Goal: Find specific page/section: Find specific page/section

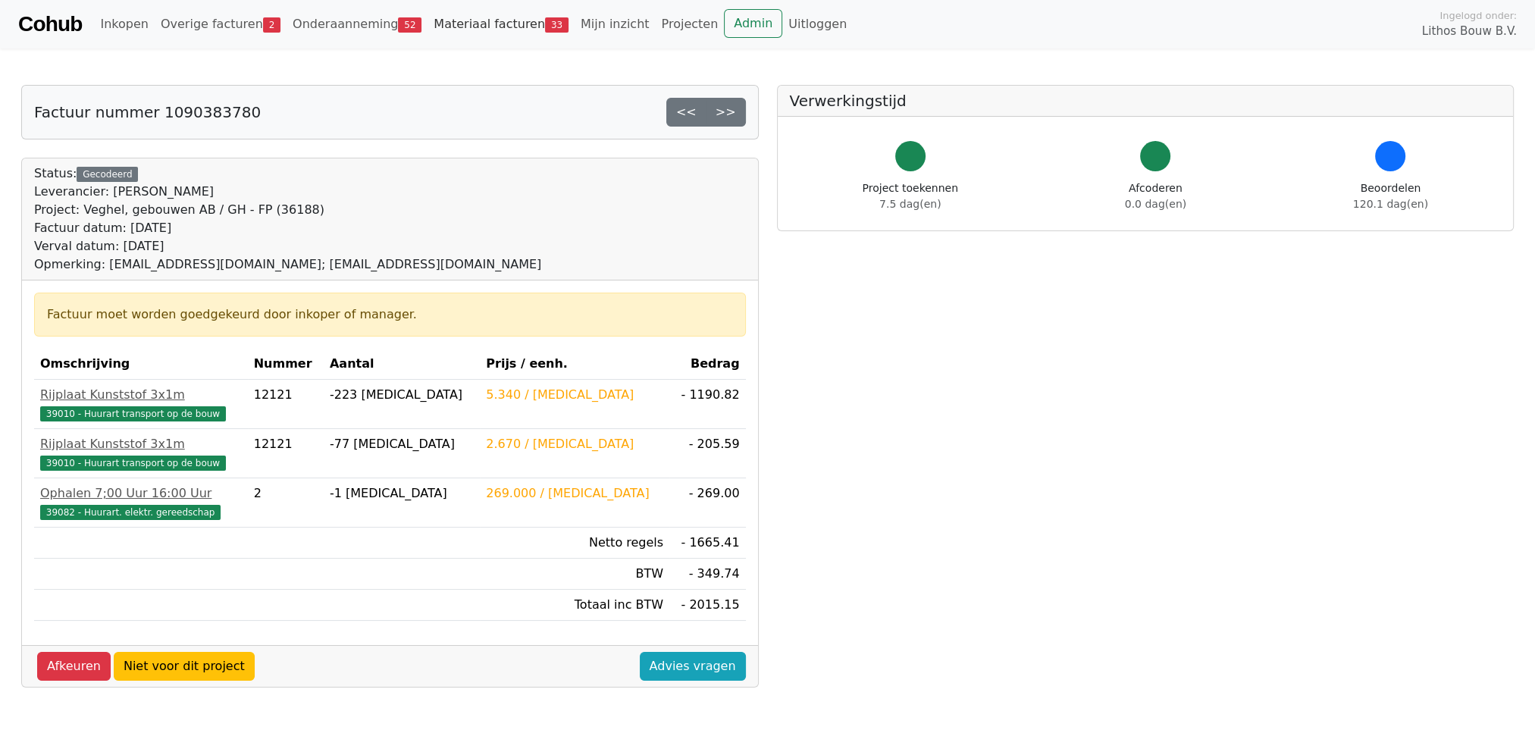
click at [427, 15] on link "Materiaal facturen 33" at bounding box center [500, 24] width 147 height 30
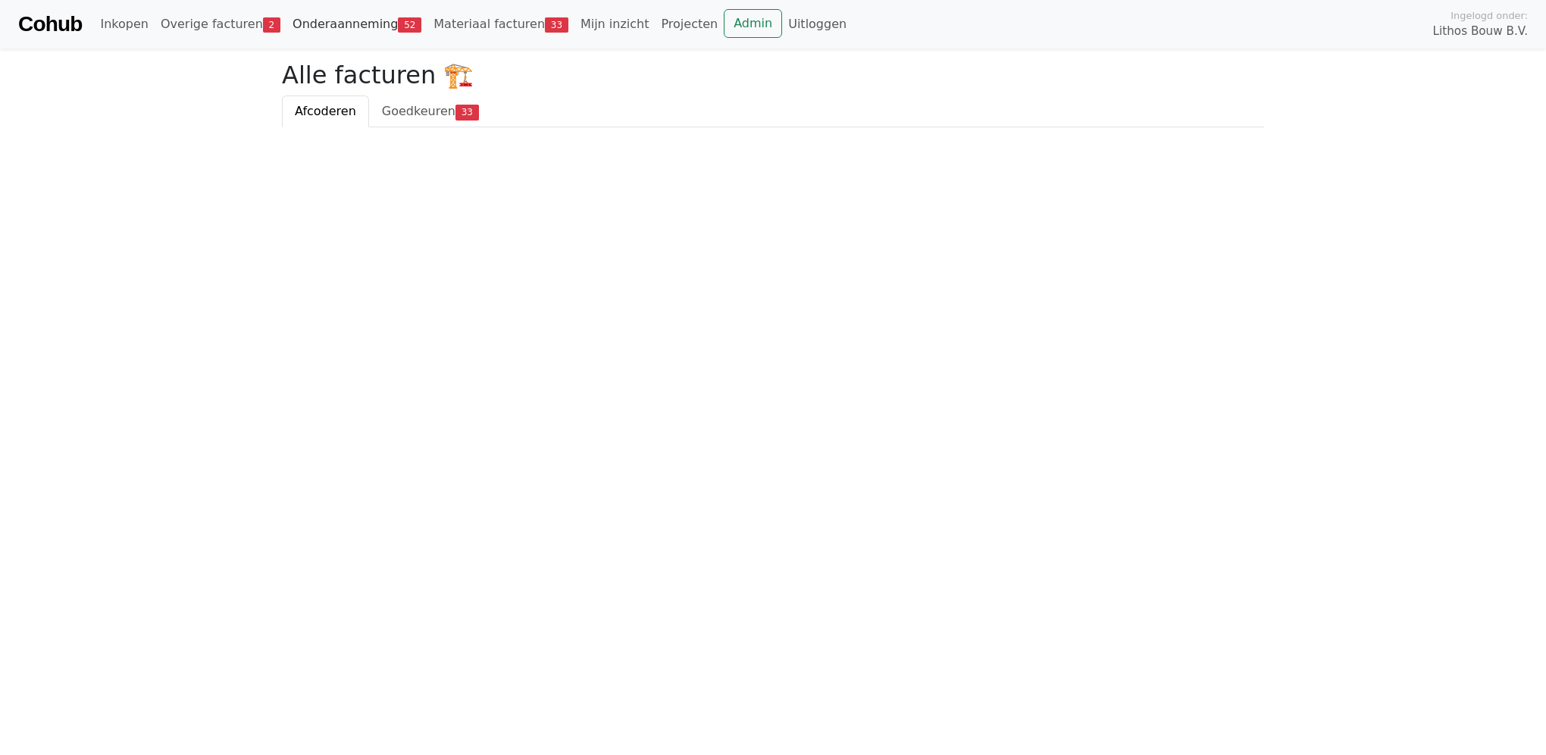
click at [308, 26] on link "Onderaanneming 52" at bounding box center [356, 24] width 141 height 30
